Goal: Answer question/provide support: Share knowledge or assist other users

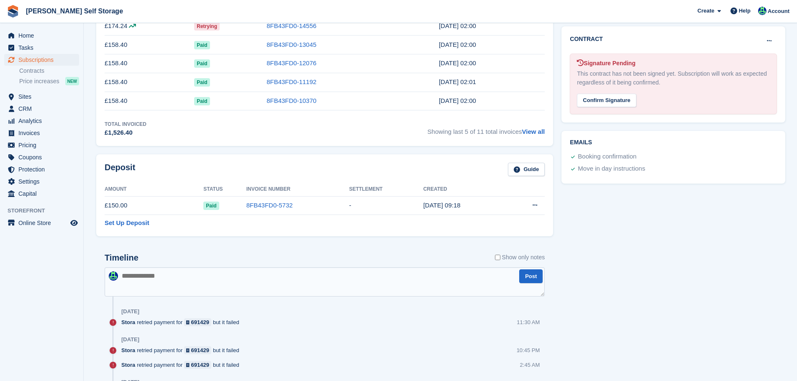
scroll to position [125, 0]
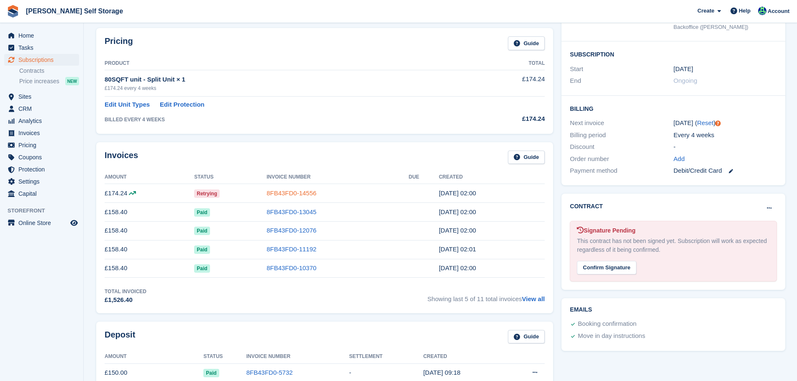
click at [295, 192] on link "8FB43FD0-14556" at bounding box center [291, 192] width 50 height 7
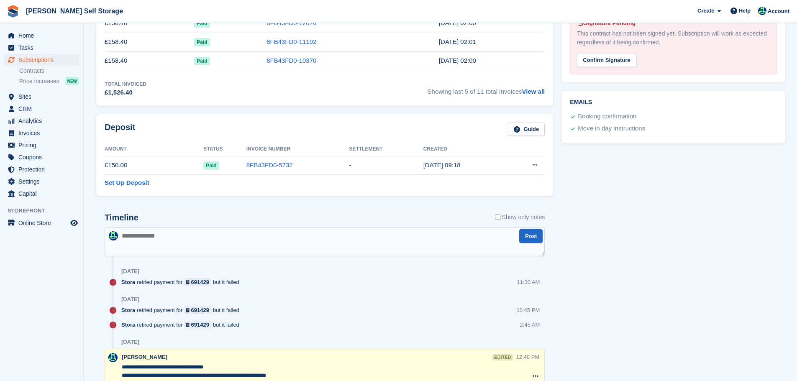
scroll to position [251, 0]
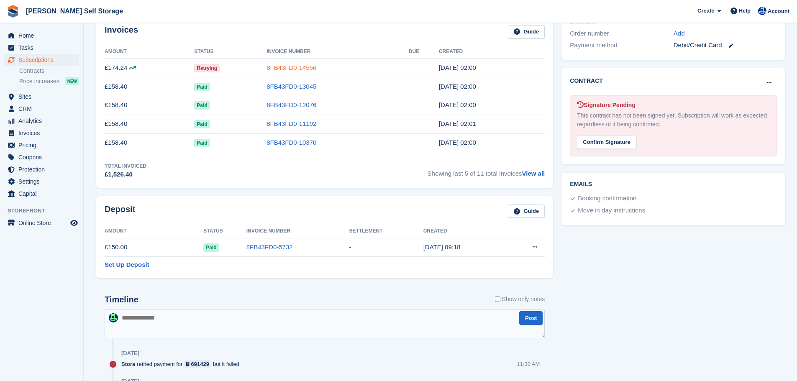
click at [307, 64] on link "8FB43FD0-14556" at bounding box center [291, 67] width 50 height 7
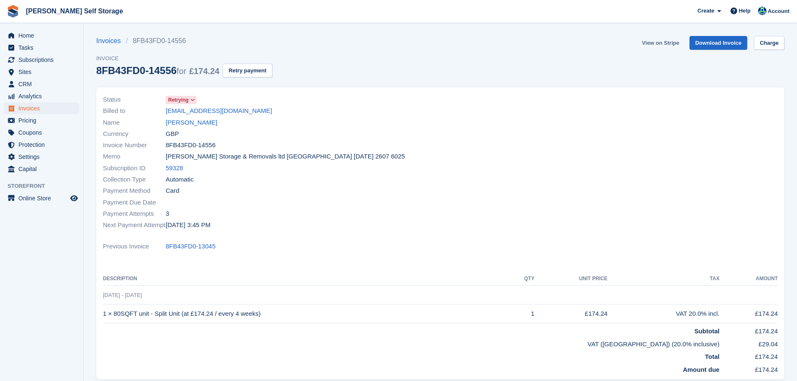
click at [663, 44] on link "View on Stripe" at bounding box center [660, 43] width 44 height 14
click at [194, 133] on div "Currency GBP" at bounding box center [269, 133] width 332 height 11
click at [193, 126] on link "[PERSON_NAME]" at bounding box center [191, 123] width 51 height 10
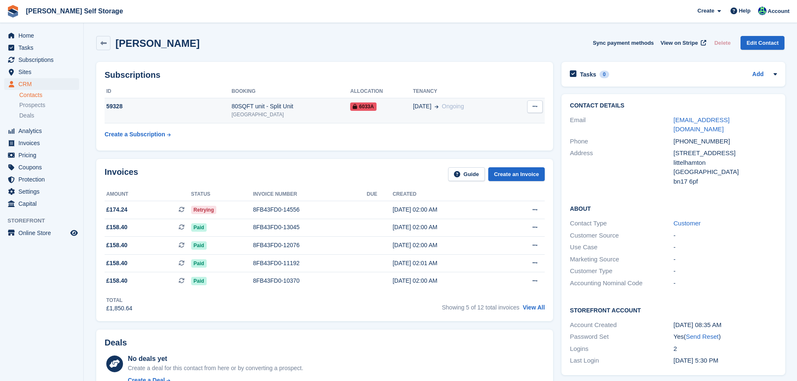
click at [196, 120] on td "59328" at bounding box center [168, 111] width 127 height 26
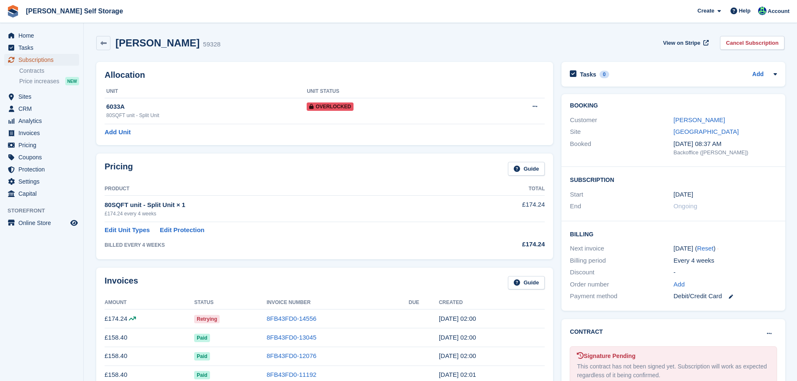
click at [74, 61] on link "Subscriptions" at bounding box center [41, 60] width 75 height 12
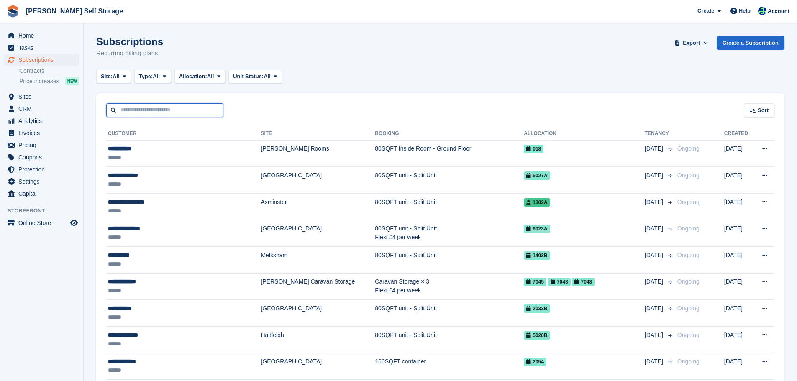
drag, startPoint x: 122, startPoint y: 91, endPoint x: 137, endPoint y: 110, distance: 24.1
click at [137, 110] on input "text" at bounding box center [164, 110] width 117 height 14
type input "********"
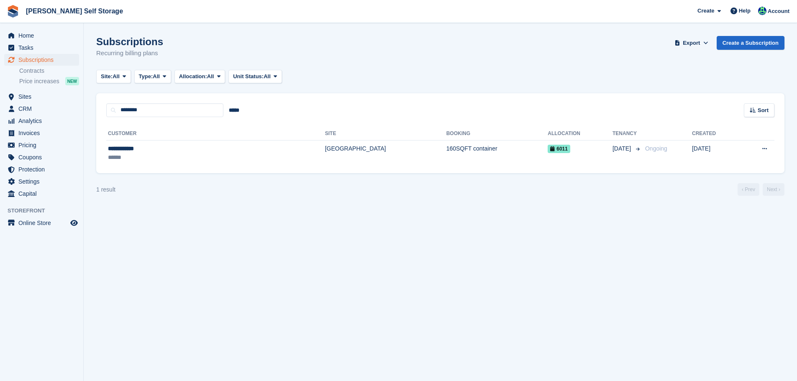
click at [145, 139] on th "Customer" at bounding box center [215, 133] width 219 height 13
click at [145, 145] on div "**********" at bounding box center [162, 148] width 108 height 9
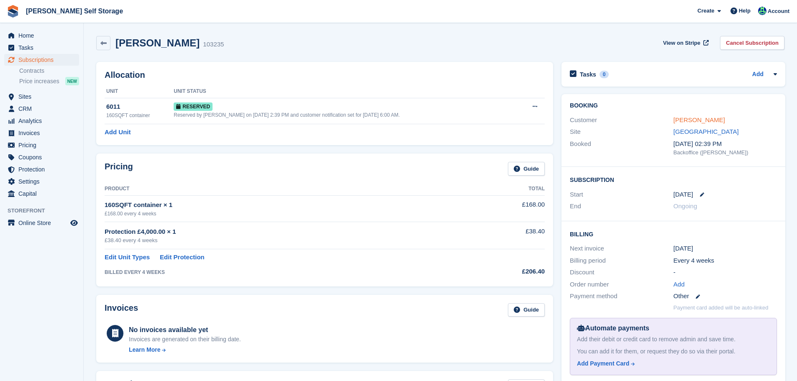
click at [683, 122] on link "Scott Walker" at bounding box center [698, 119] width 51 height 7
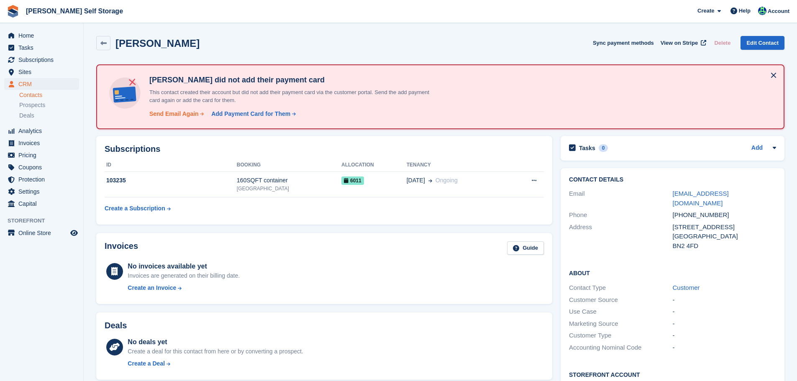
click at [155, 116] on div "Send Email Again" at bounding box center [173, 114] width 49 height 9
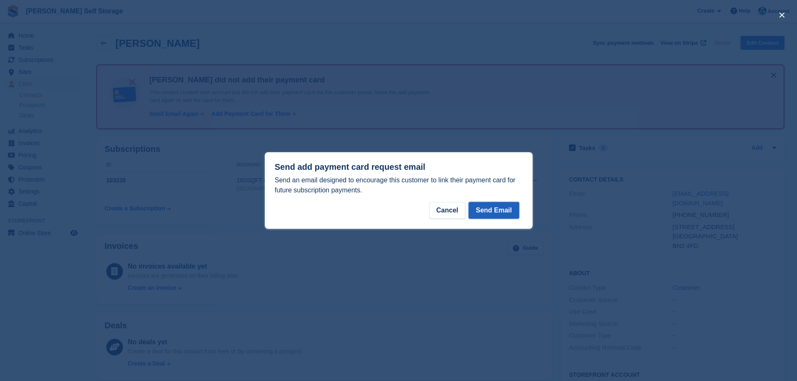
click at [488, 214] on button "Send Email" at bounding box center [493, 210] width 50 height 17
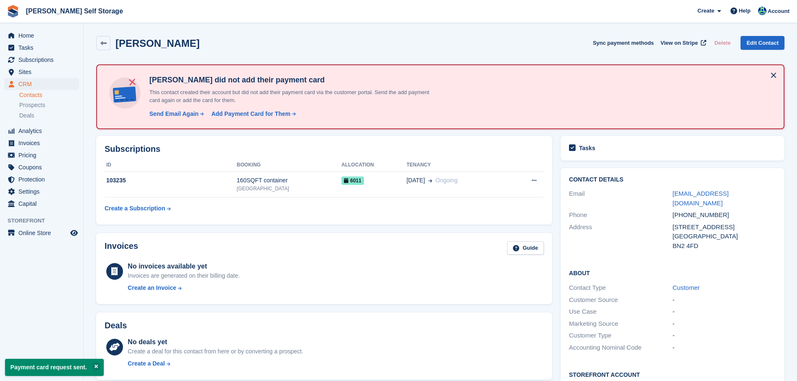
click at [31, 27] on div "Home Tasks Subscriptions Subscriptions Subscriptions Contracts Price increases …" at bounding box center [41, 118] width 83 height 184
click at [31, 34] on span "Home" at bounding box center [43, 36] width 50 height 12
